Goal: Information Seeking & Learning: Learn about a topic

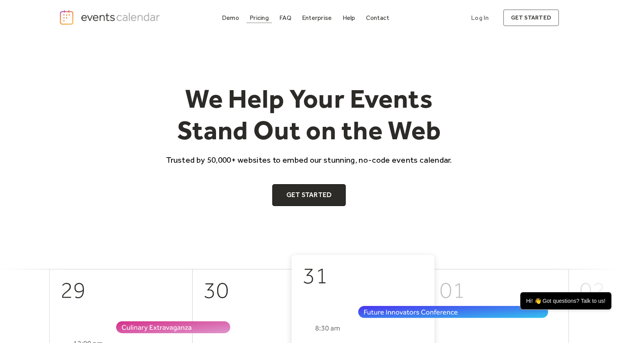
click at [258, 16] on div "Pricing" at bounding box center [258, 18] width 19 height 4
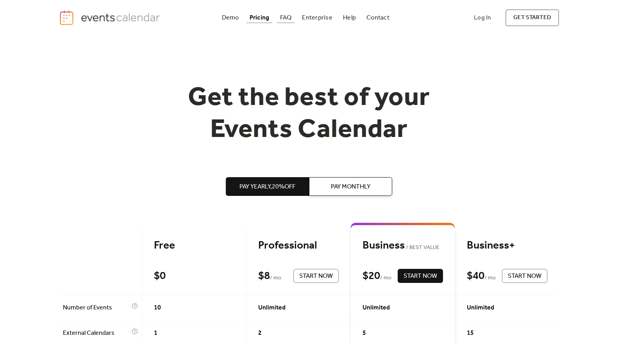
click at [288, 16] on div "FAQ" at bounding box center [286, 18] width 12 height 4
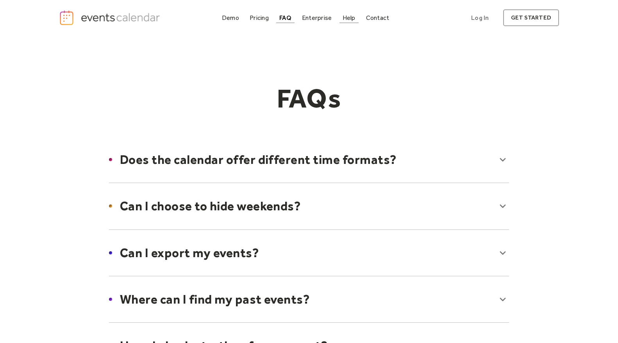
click at [354, 20] on div "Help" at bounding box center [348, 18] width 13 height 4
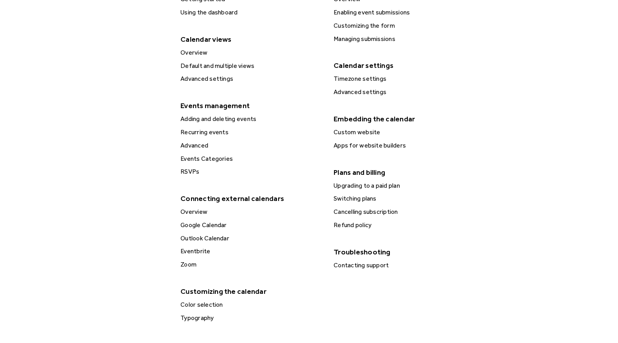
scroll to position [234, 0]
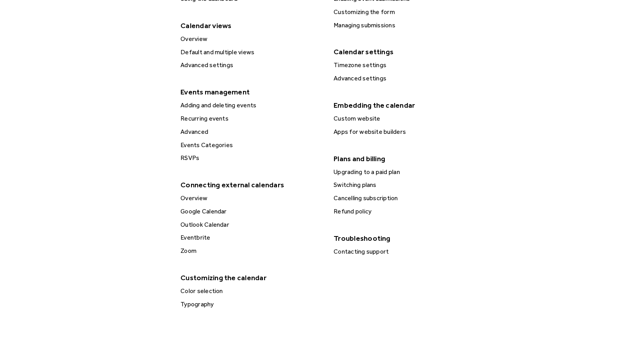
click at [364, 131] on div "Apps for website builders" at bounding box center [404, 132] width 146 height 10
